Goal: Task Accomplishment & Management: Use online tool/utility

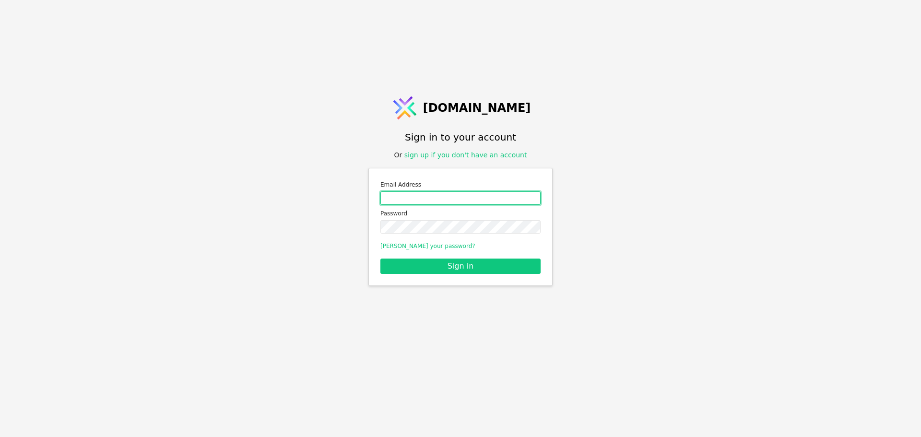
click at [460, 195] on input "Email address" at bounding box center [460, 197] width 160 height 13
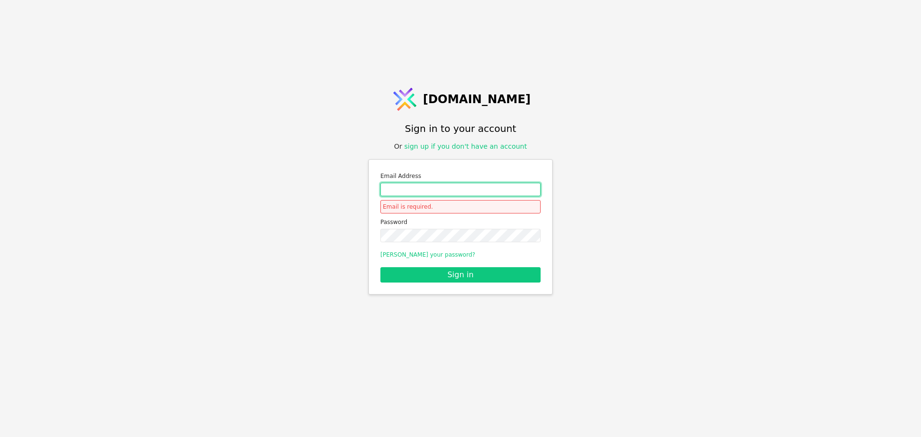
type input "[PERSON_NAME][EMAIL_ADDRESS][DOMAIN_NAME]"
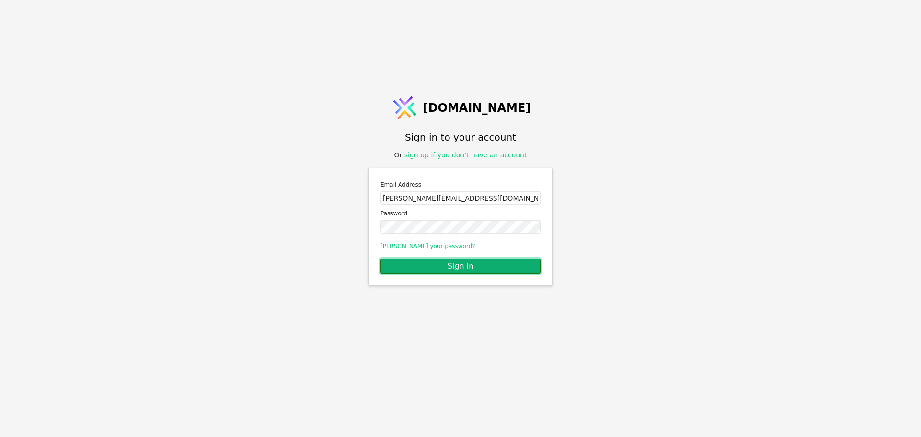
click at [481, 262] on button "Sign in" at bounding box center [460, 265] width 160 height 15
